Goal: Check status

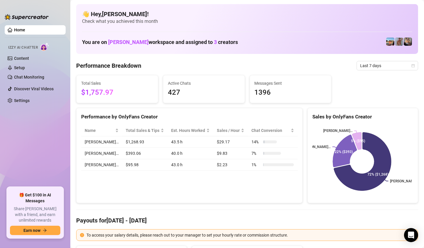
click at [377, 62] on span "Last 7 days" at bounding box center [387, 65] width 55 height 9
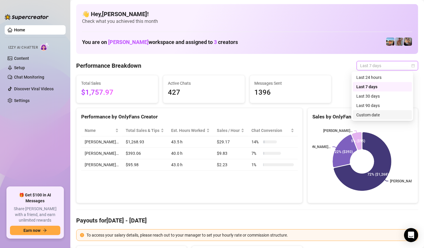
click at [366, 117] on div "Custom date" at bounding box center [383, 115] width 52 height 6
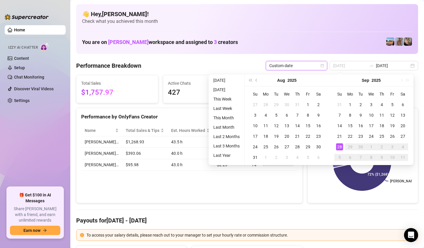
type input "2025-09-28"
click at [338, 148] on div "28" at bounding box center [339, 146] width 7 height 7
click at [338, 148] on icon at bounding box center [345, 151] width 24 height 32
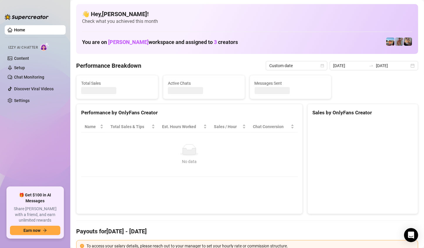
type input "2025-09-28"
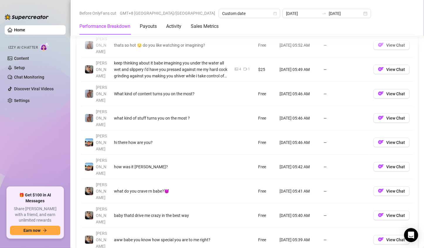
scroll to position [733, 0]
